Goal: Contribute content: Add original content to the website for others to see

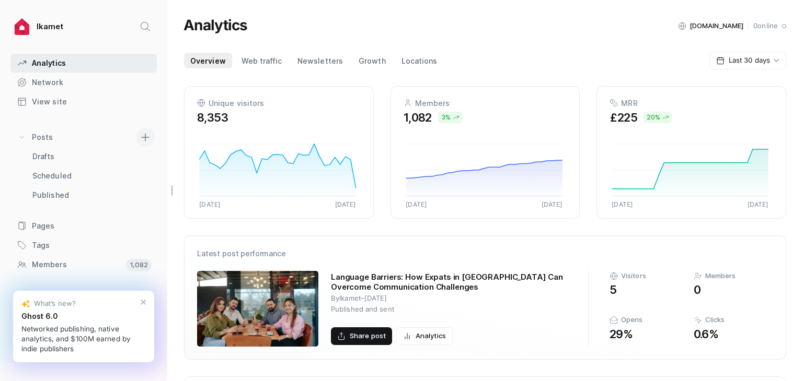
click at [141, 140] on icon at bounding box center [145, 137] width 8 height 8
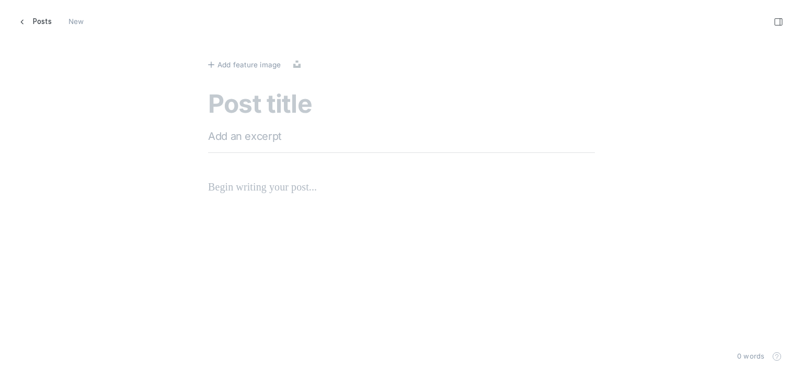
scroll to position [397, 819]
paste textarea "How To Make Friends During Temporary Relocation To [GEOGRAPHIC_DATA]"
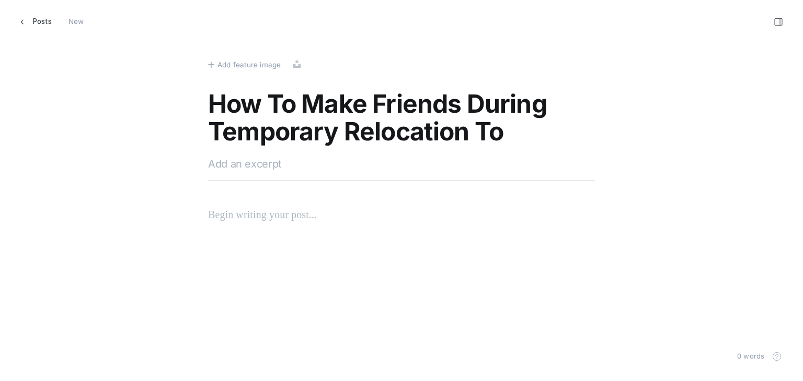
type textarea "How To Make Friends During Temporary Relocation To [GEOGRAPHIC_DATA]"
click at [297, 166] on textarea at bounding box center [401, 164] width 387 height 16
paste textarea "Discover how to enrich your temporary relocation to [GEOGRAPHIC_DATA] by making…"
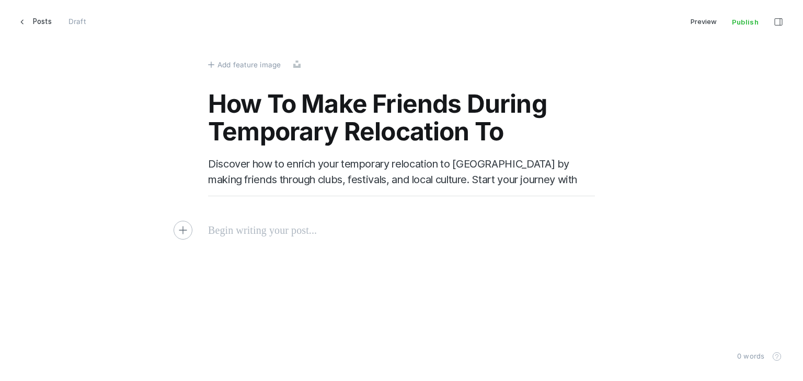
type textarea "Discover how to enrich your temporary relocation to [GEOGRAPHIC_DATA] by making…"
click at [298, 228] on p at bounding box center [401, 230] width 387 height 17
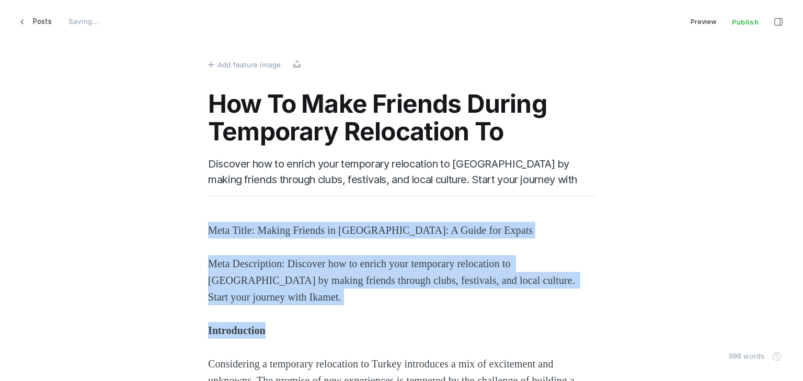
drag, startPoint x: 298, startPoint y: 337, endPoint x: 190, endPoint y: 210, distance: 166.5
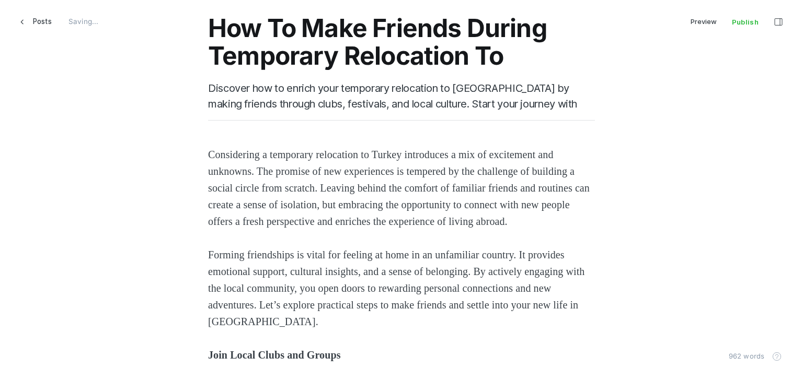
scroll to position [209, 0]
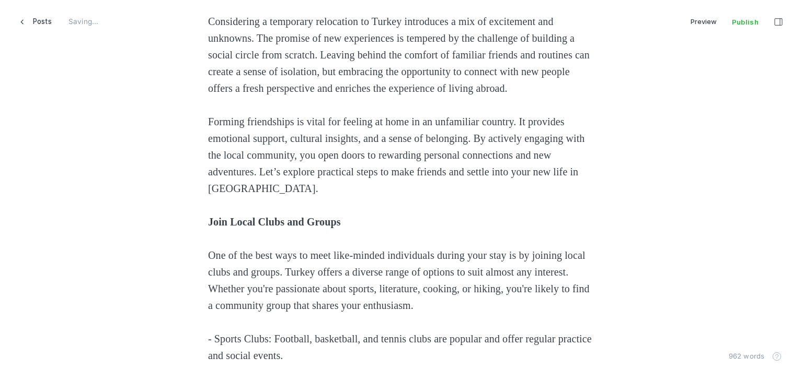
click at [266, 228] on strong "Join Local Clubs and Groups" at bounding box center [274, 221] width 133 height 11
click at [219, 228] on strong "Join Local Clubs and Groups" at bounding box center [274, 221] width 133 height 11
click at [256, 220] on icon "Heading 2" at bounding box center [257, 217] width 8 height 8
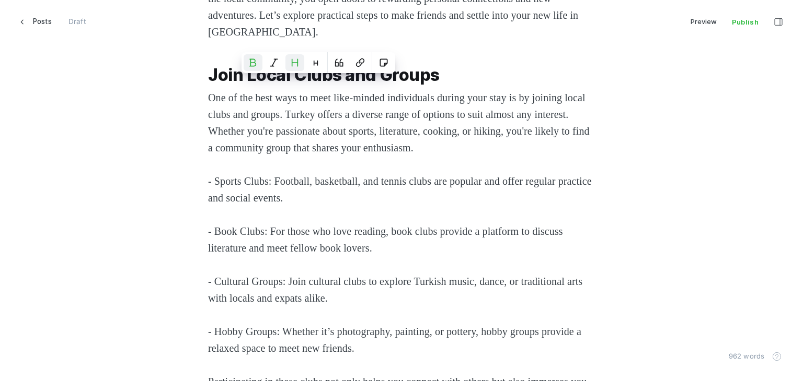
scroll to position [418, 0]
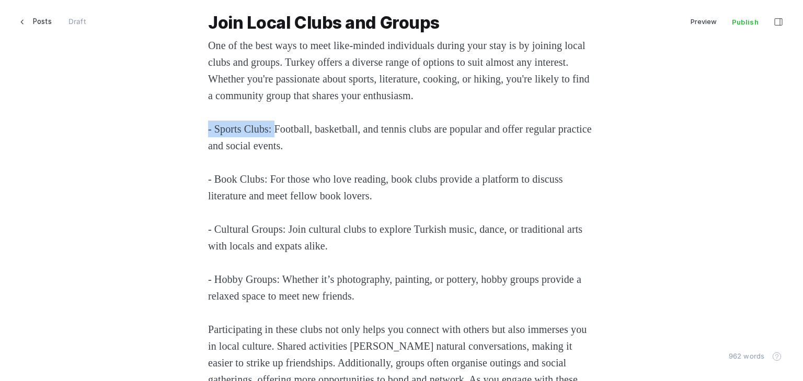
drag, startPoint x: 275, startPoint y: 149, endPoint x: 254, endPoint y: 178, distance: 35.7
drag, startPoint x: 267, startPoint y: 195, endPoint x: 168, endPoint y: 197, distance: 98.8
drag, startPoint x: 291, startPoint y: 246, endPoint x: 117, endPoint y: 243, distance: 174.0
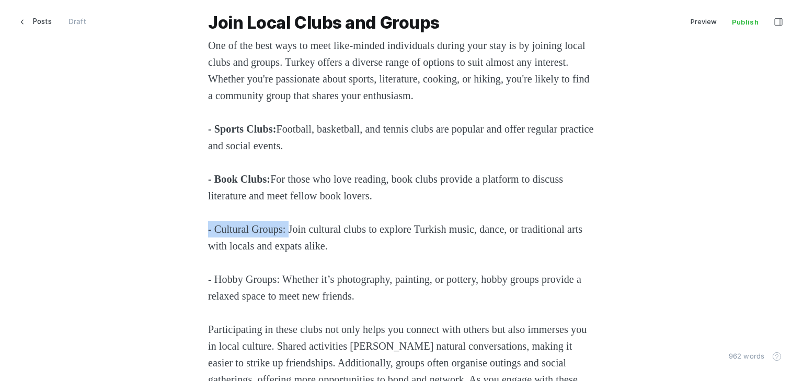
drag, startPoint x: 281, startPoint y: 295, endPoint x: 192, endPoint y: 290, distance: 89.0
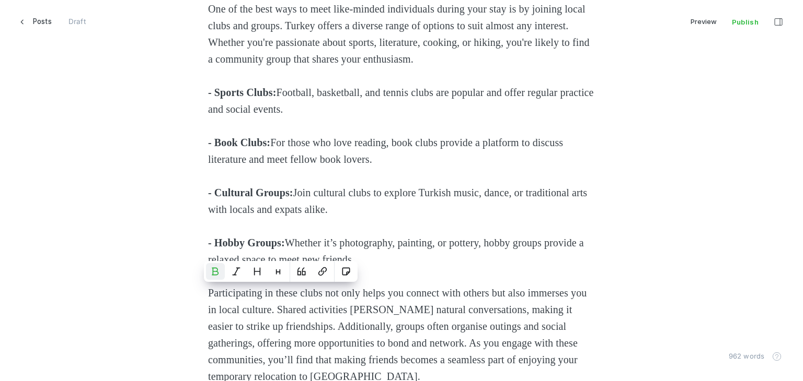
scroll to position [627, 0]
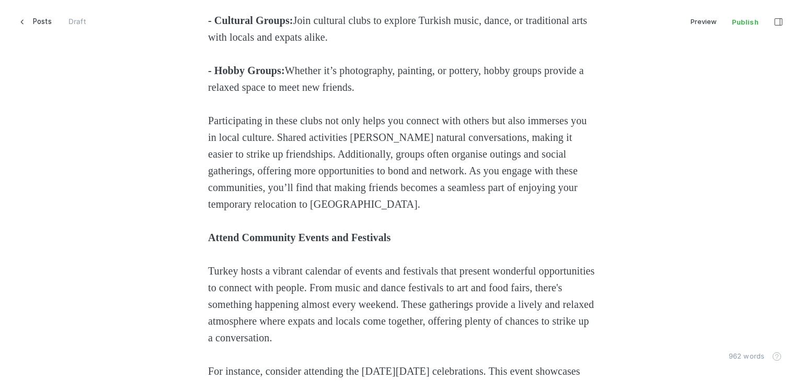
click at [234, 244] on strong "Attend Community Events and Festivals" at bounding box center [299, 237] width 182 height 11
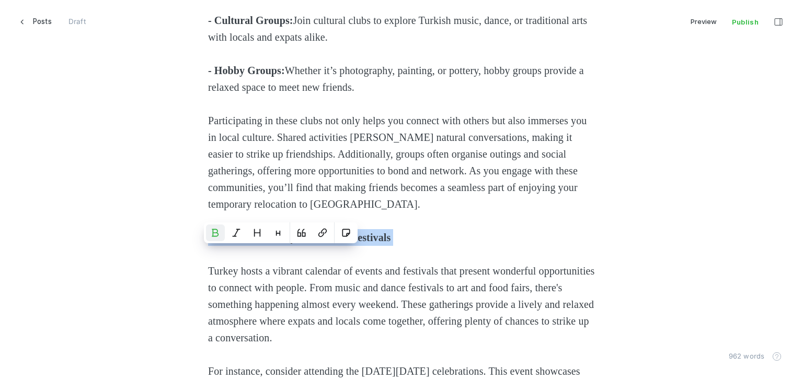
click at [234, 244] on strong "Attend Community Events and Festivals" at bounding box center [299, 237] width 182 height 11
click at [256, 237] on icon "Heading 2" at bounding box center [257, 233] width 8 height 8
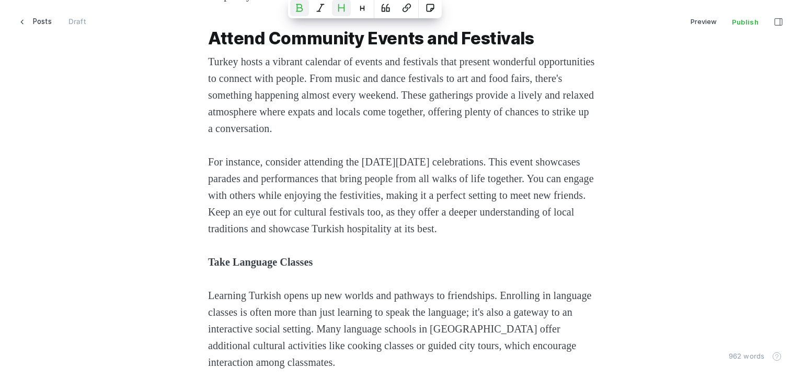
scroll to position [993, 0]
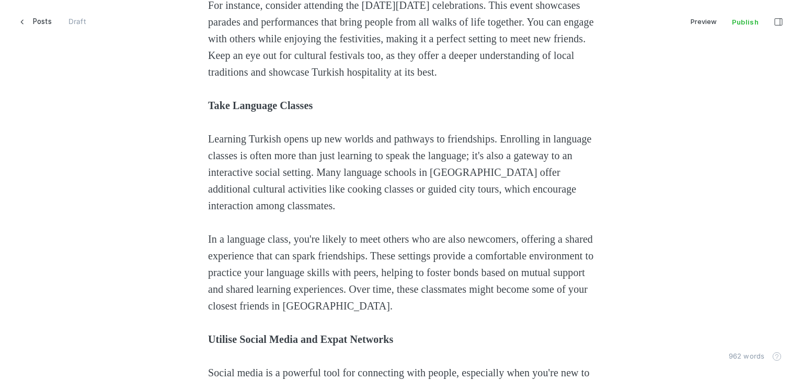
click at [228, 111] on strong "Take Language Classes" at bounding box center [260, 105] width 105 height 11
click at [227, 111] on strong "Take Language Classes" at bounding box center [260, 105] width 105 height 11
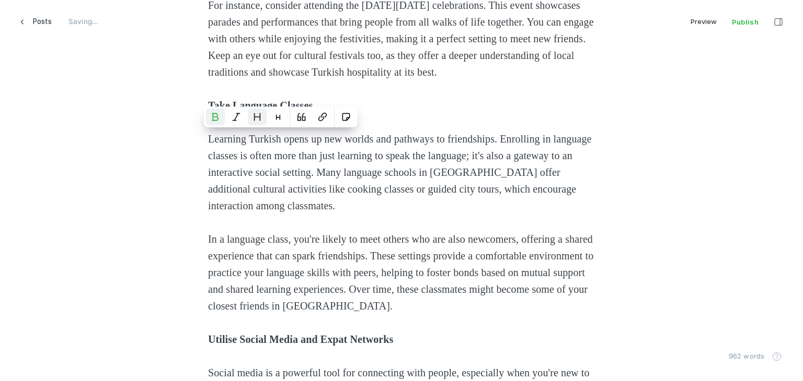
click at [256, 117] on icon "Heading 2" at bounding box center [257, 117] width 6 height 7
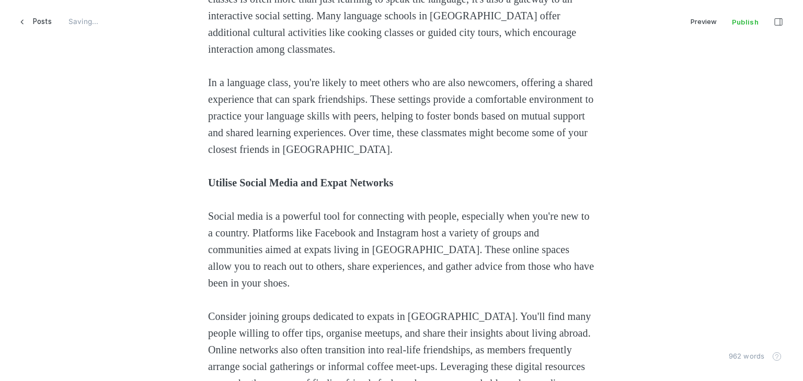
scroll to position [1254, 0]
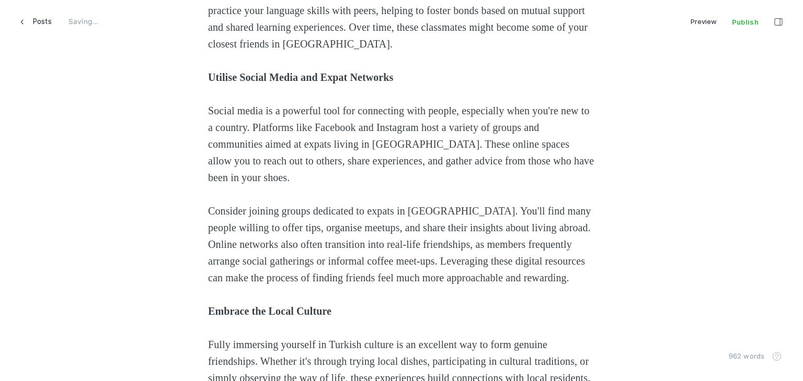
click at [252, 83] on strong "Utilise Social Media and Expat Networks" at bounding box center [300, 77] width 185 height 11
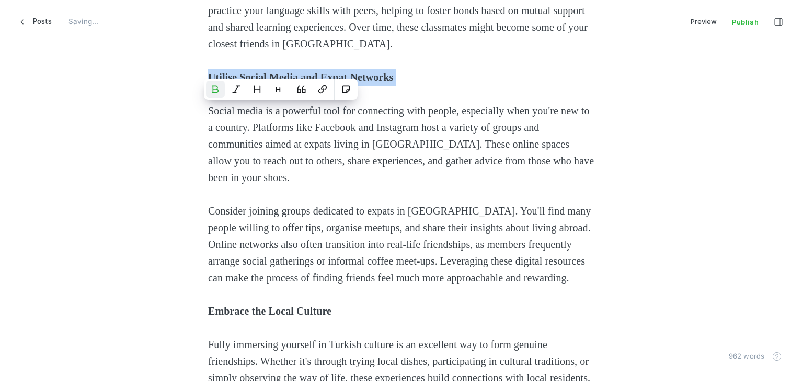
click at [252, 83] on strong "Utilise Social Media and Expat Networks" at bounding box center [300, 77] width 185 height 11
click at [261, 88] on icon "Heading 2" at bounding box center [257, 89] width 8 height 8
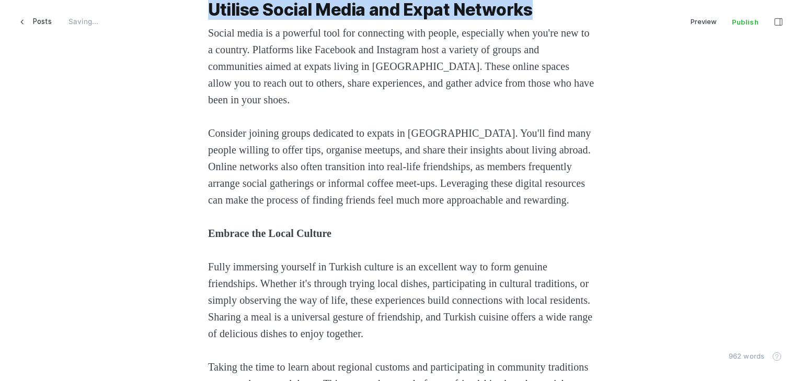
scroll to position [1515, 0]
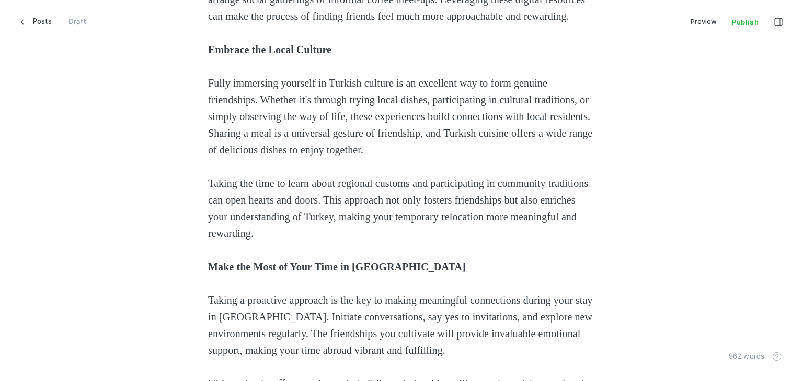
click at [268, 58] on p "Embrace the Local Culture" at bounding box center [401, 49] width 387 height 17
click at [265, 58] on p "Embrace the Local Culture" at bounding box center [401, 49] width 387 height 17
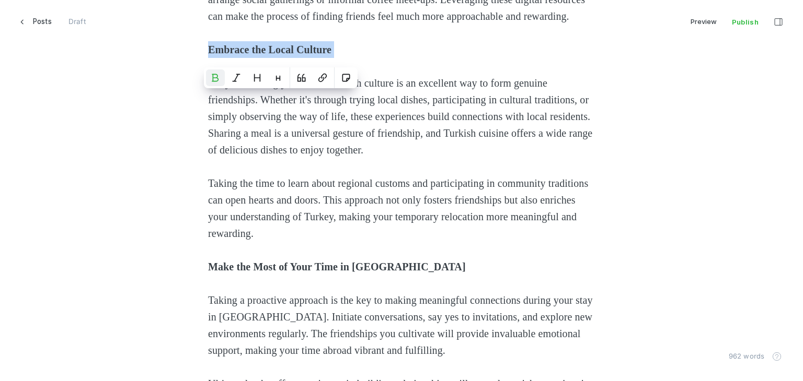
click at [265, 58] on p "Embrace the Local Culture" at bounding box center [401, 49] width 387 height 17
click at [256, 70] on button "Heading 2" at bounding box center [257, 78] width 19 height 17
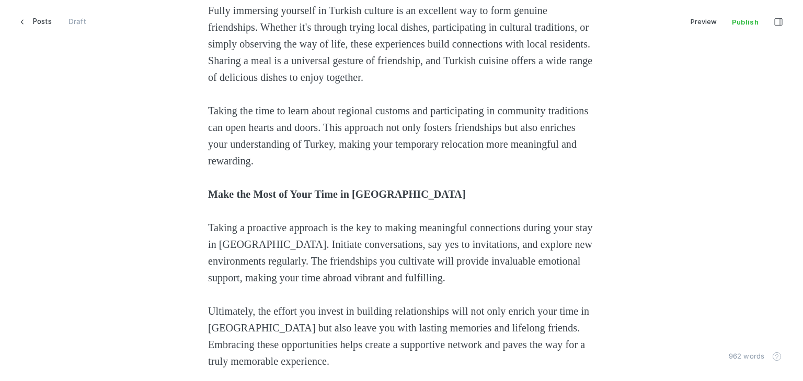
scroll to position [1672, 0]
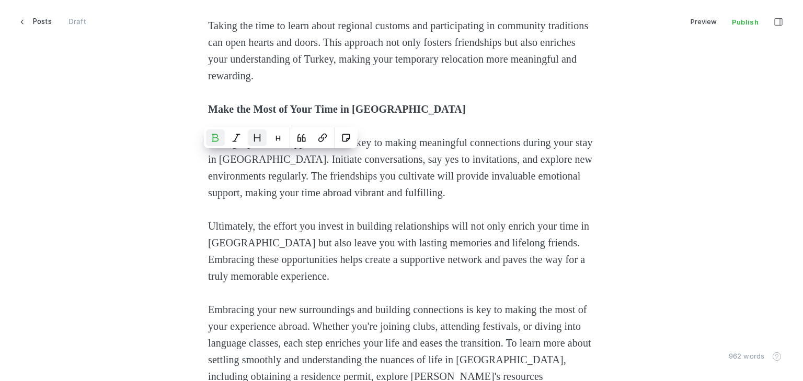
click at [257, 135] on icon "Heading 2" at bounding box center [257, 138] width 8 height 8
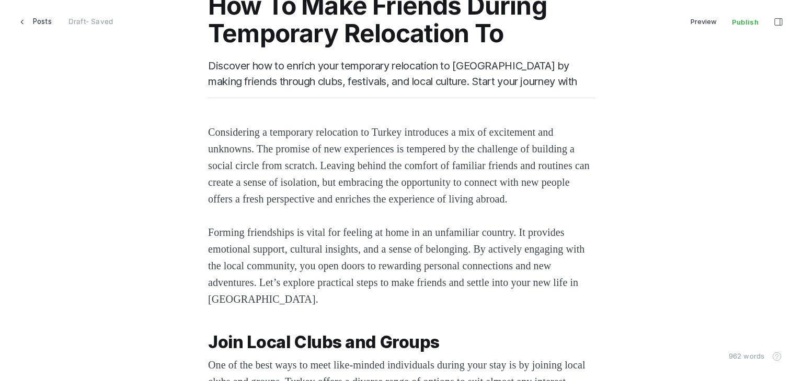
scroll to position [0, 0]
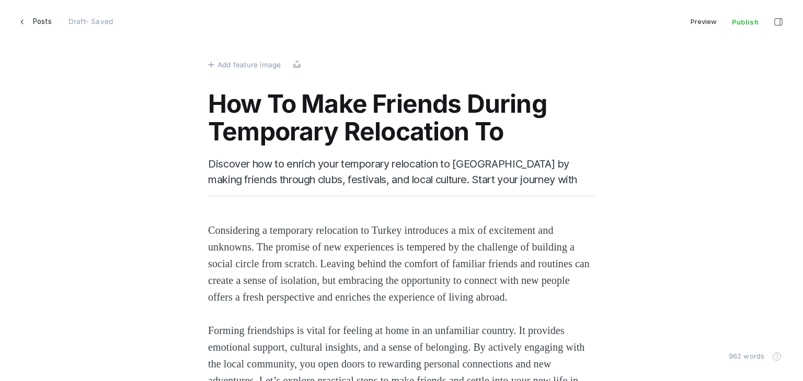
click at [217, 60] on span "Add feature image" at bounding box center [248, 64] width 63 height 11
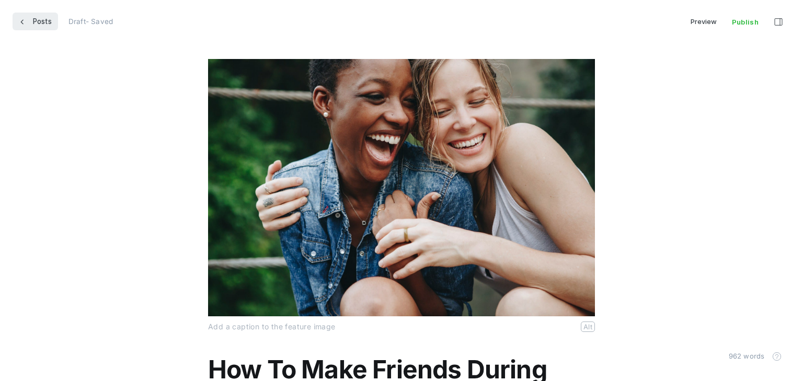
click at [29, 24] on link "Posts" at bounding box center [35, 22] width 45 height 18
